Goal: Task Accomplishment & Management: Manage account settings

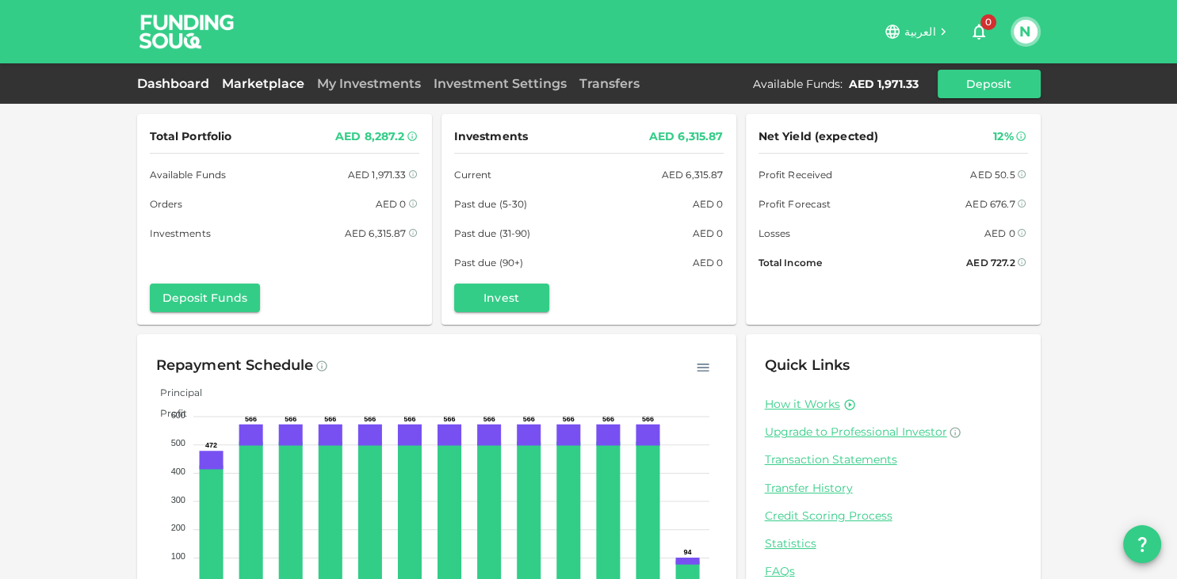
click at [258, 84] on link "Marketplace" at bounding box center [263, 83] width 95 height 15
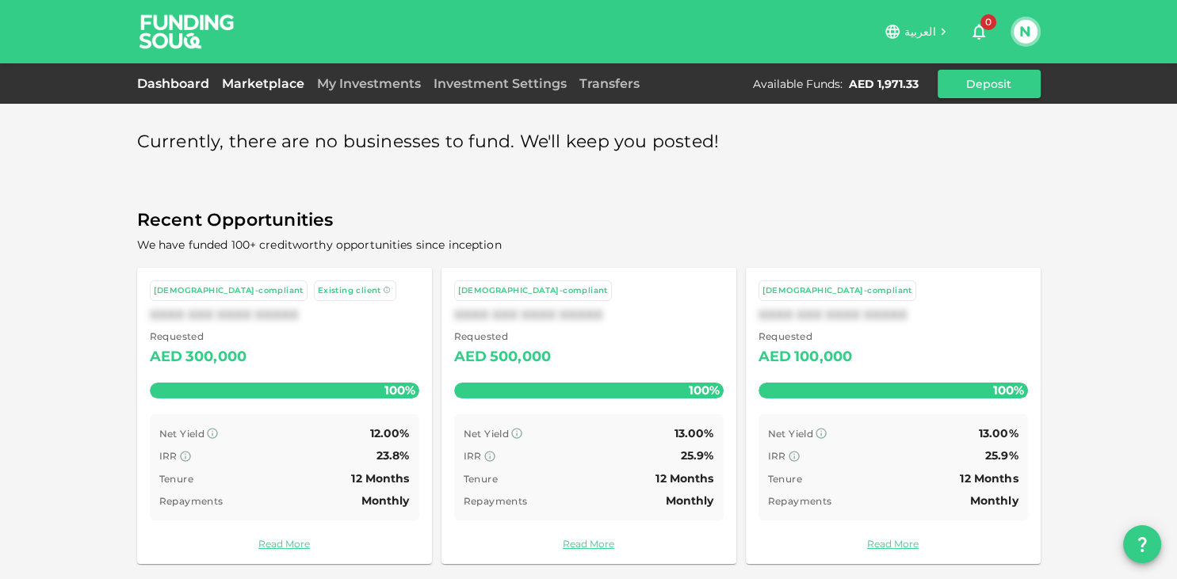
click at [188, 89] on link "Dashboard" at bounding box center [176, 83] width 78 height 15
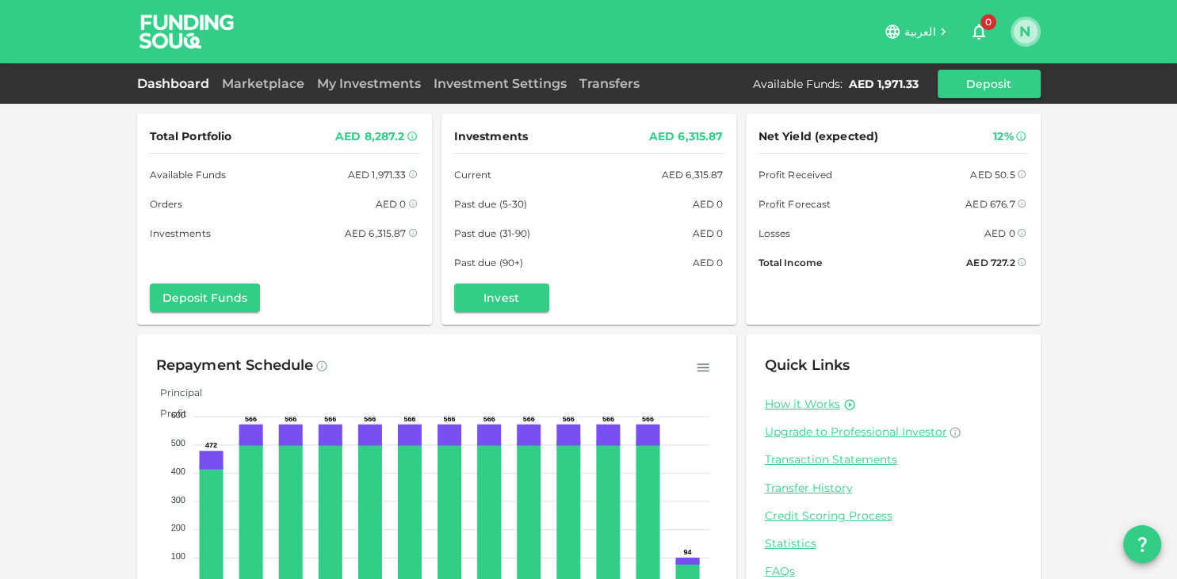
click at [1020, 33] on button "N" at bounding box center [1026, 32] width 24 height 24
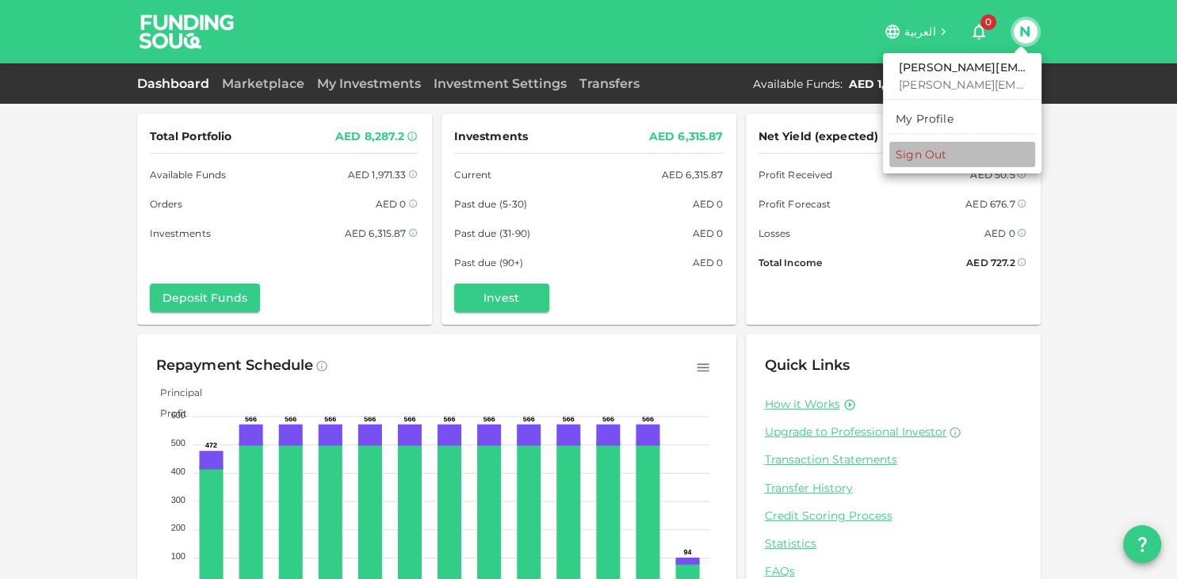
click at [920, 156] on div "Sign Out" at bounding box center [921, 155] width 51 height 16
